Goal: Communication & Community: Answer question/provide support

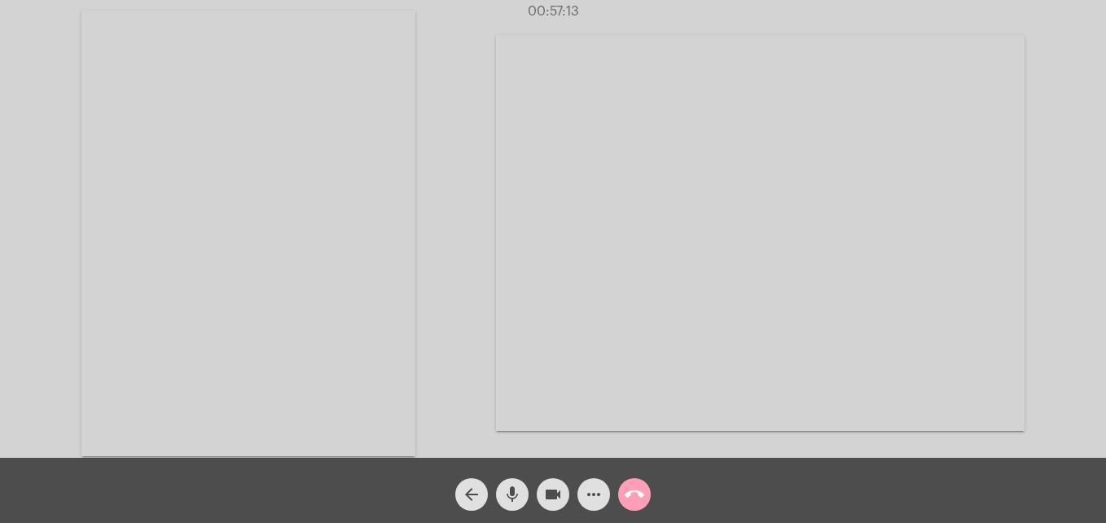
click at [629, 488] on mat-icon "call_end" at bounding box center [635, 495] width 20 height 20
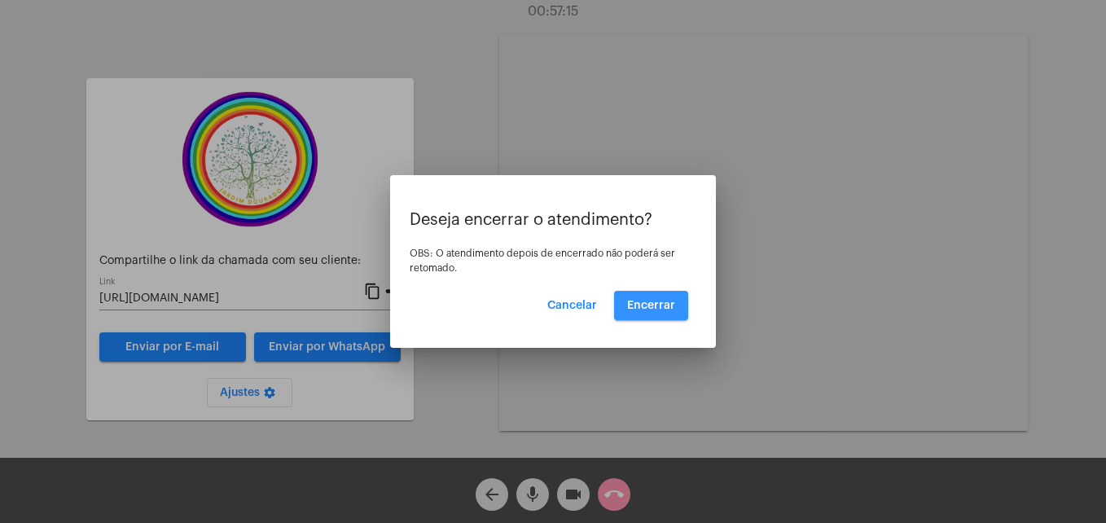
click at [665, 307] on span "Encerrar" at bounding box center [651, 305] width 48 height 11
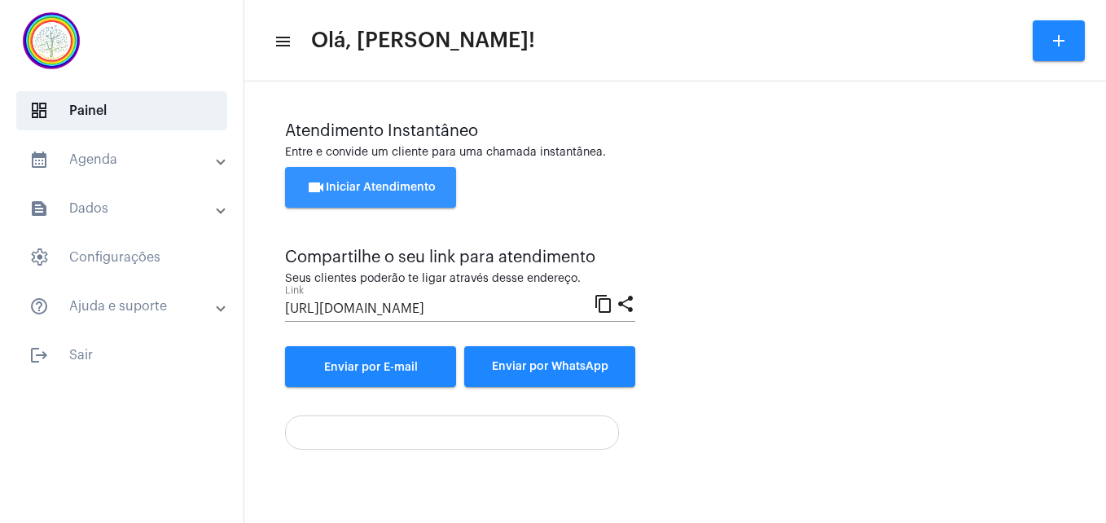
click at [414, 178] on button "videocam Iniciar Atendimento" at bounding box center [370, 187] width 171 height 41
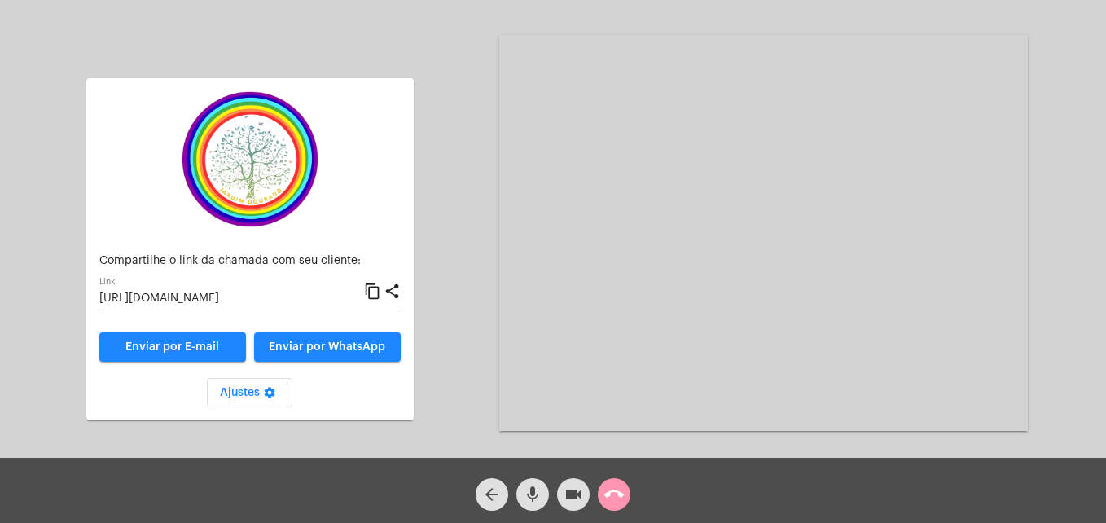
click at [376, 291] on mat-icon "content_copy" at bounding box center [372, 292] width 17 height 20
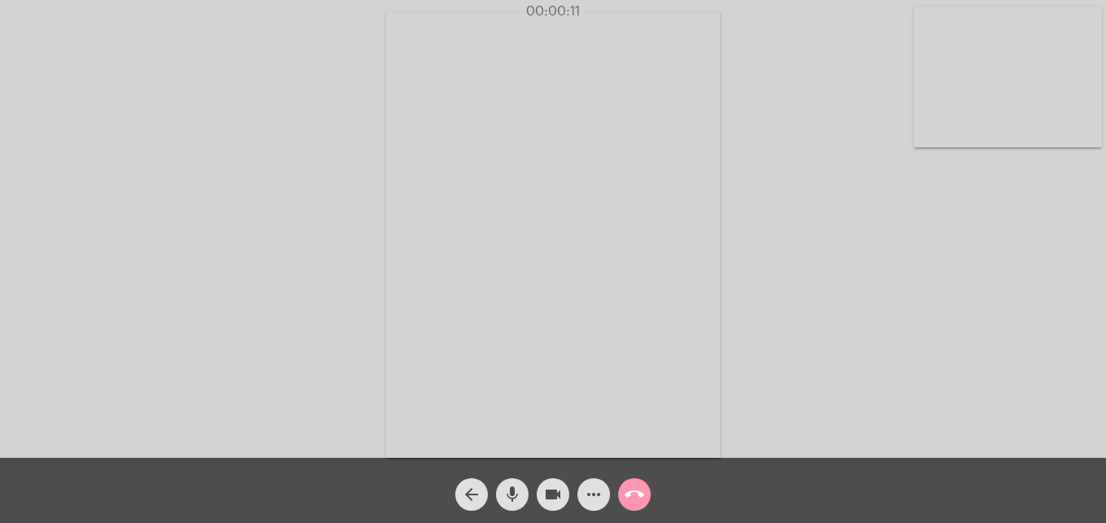
click at [944, 129] on video at bounding box center [1008, 77] width 188 height 141
click at [455, 442] on video at bounding box center [701, 234] width 594 height 446
